Goal: Task Accomplishment & Management: Complete application form

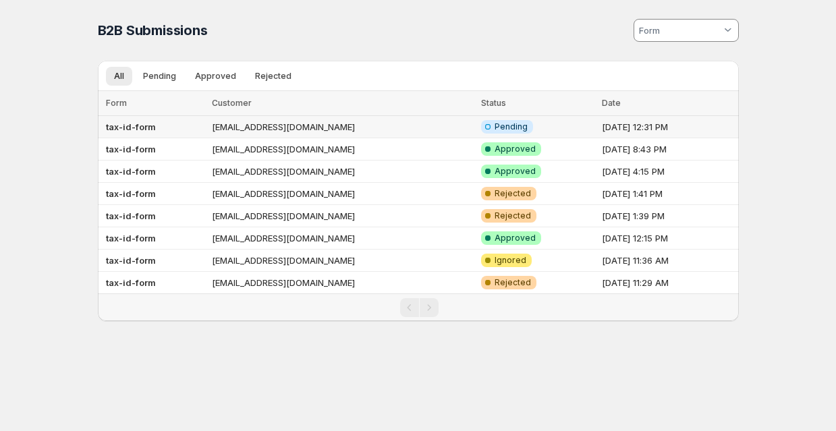
click at [495, 123] on span "Pending" at bounding box center [511, 127] width 33 height 11
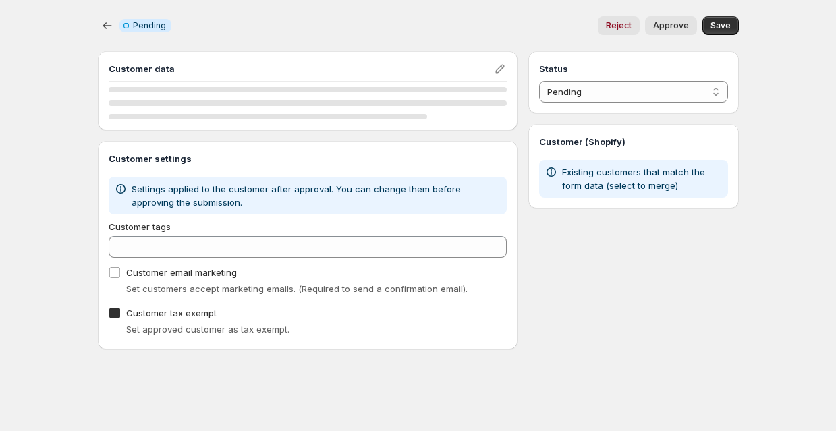
checkbox input "true"
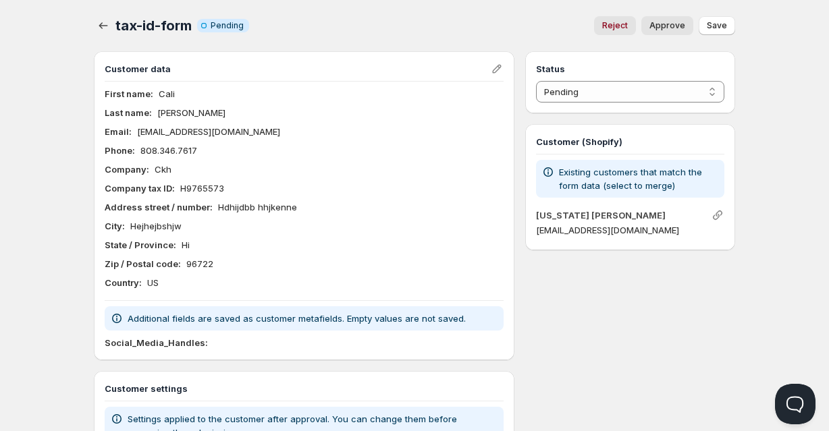
click at [672, 28] on span "Approve" at bounding box center [667, 25] width 36 height 11
select select "0"
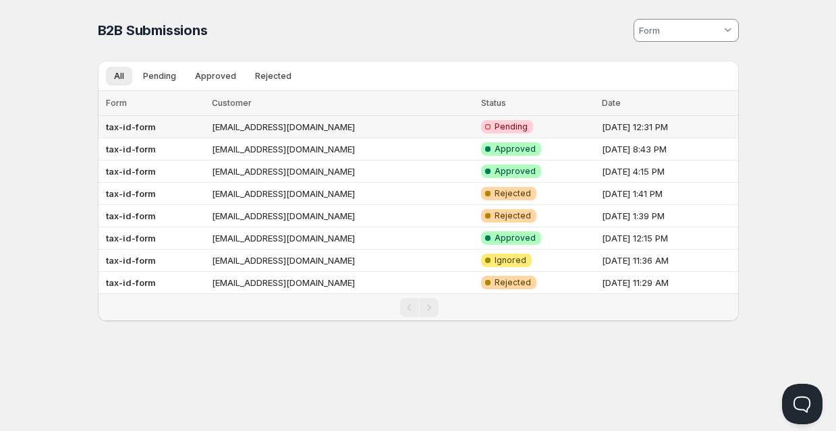
click at [320, 130] on td "[EMAIL_ADDRESS][DOMAIN_NAME]" at bounding box center [342, 127] width 269 height 22
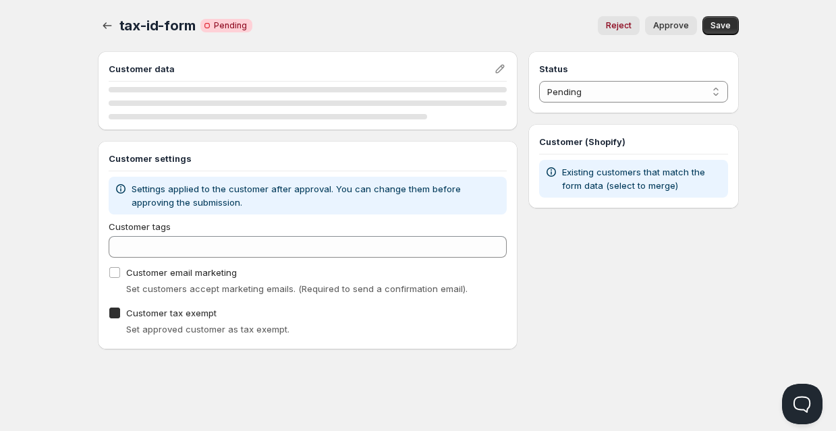
checkbox input "true"
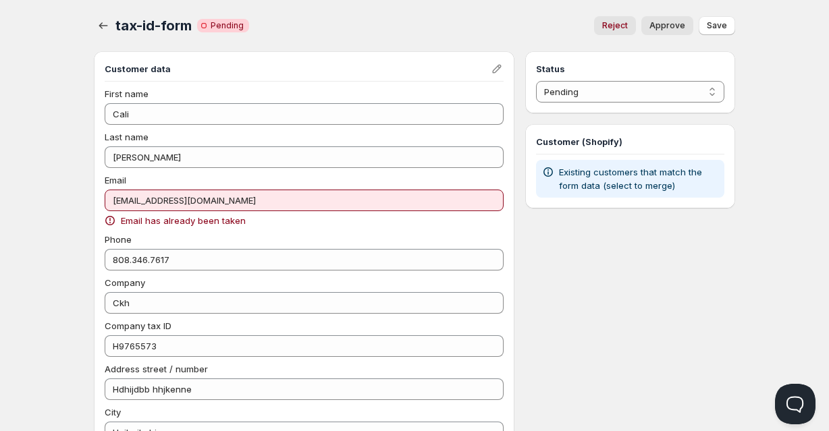
click at [671, 28] on span "Approve" at bounding box center [667, 25] width 36 height 11
select select "1"
